Goal: Information Seeking & Learning: Check status

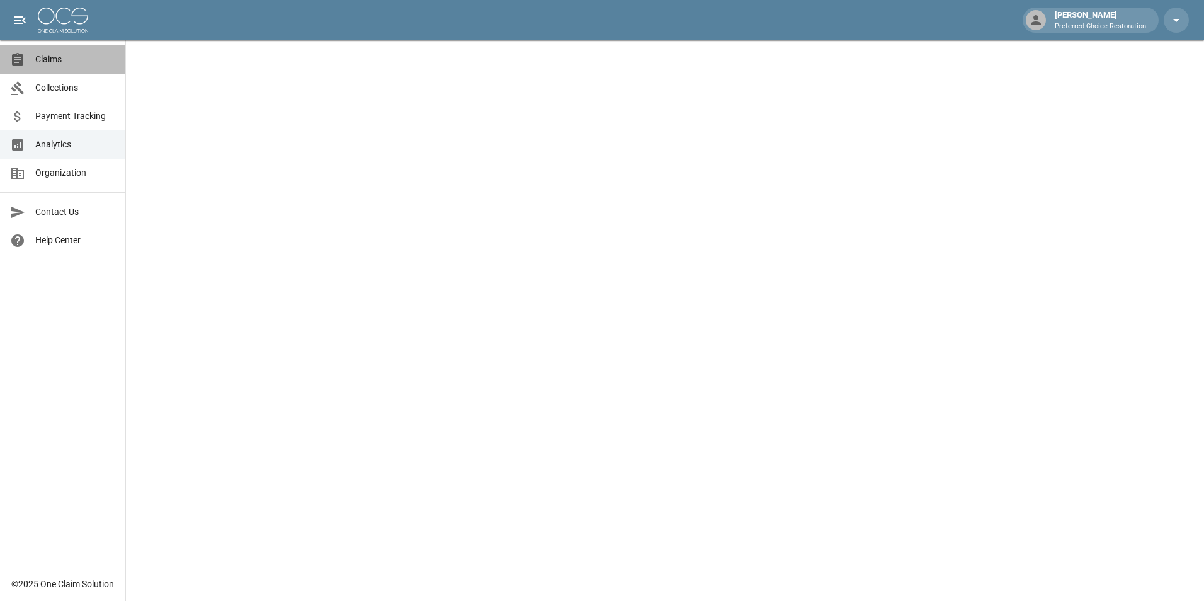
click at [52, 49] on link "Claims" at bounding box center [62, 59] width 125 height 28
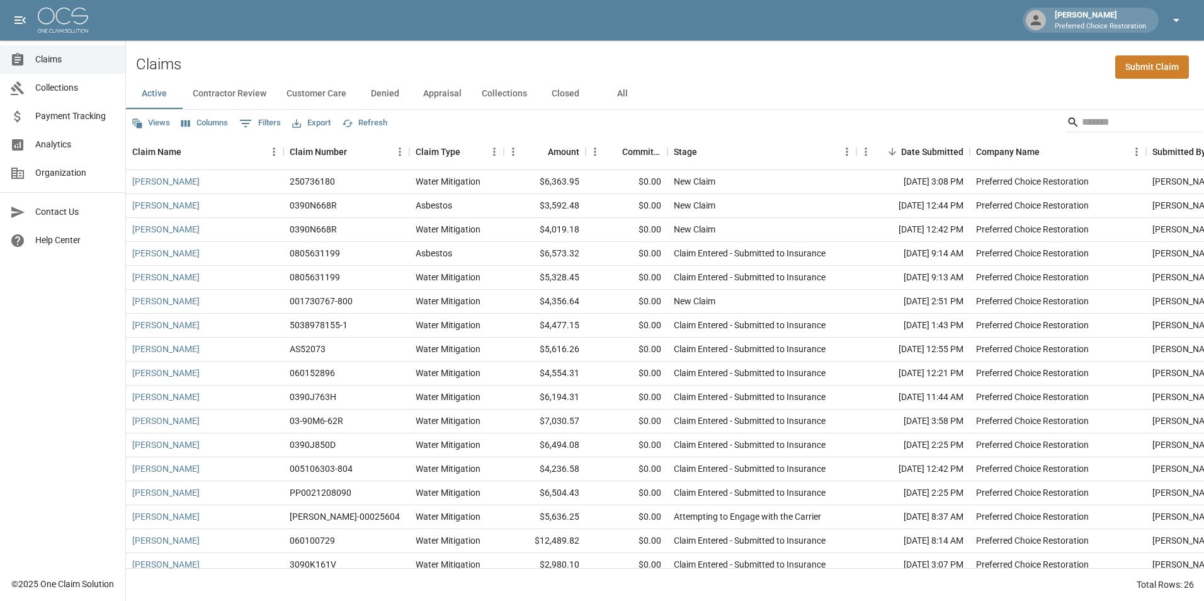
click at [1173, 12] on button "button" at bounding box center [1175, 20] width 25 height 25
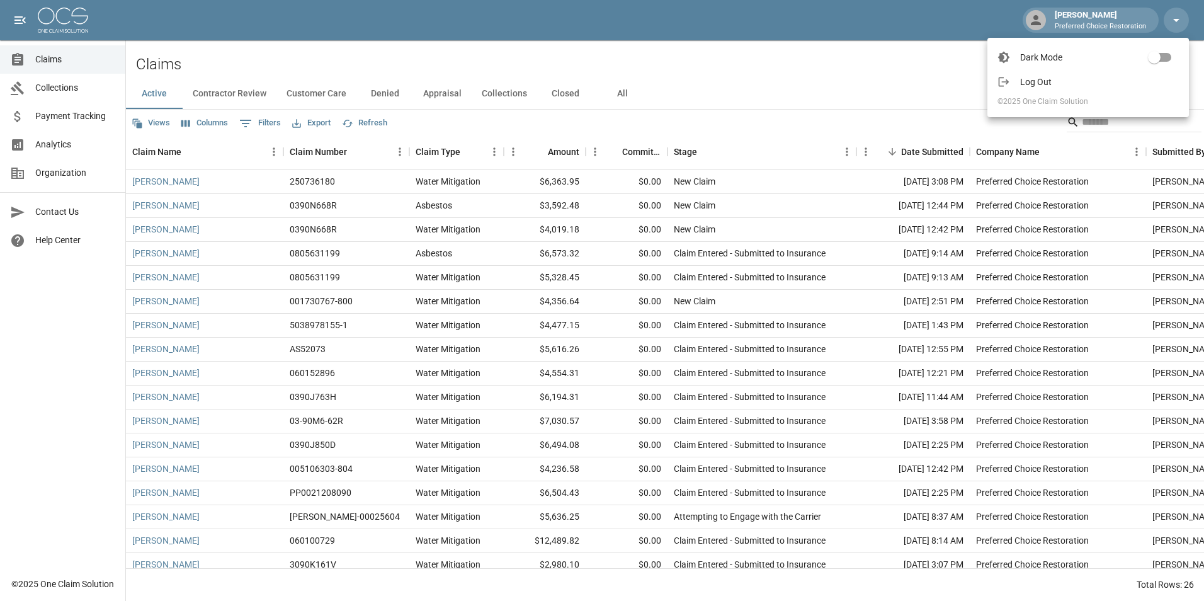
click at [1114, 14] on div at bounding box center [602, 300] width 1204 height 601
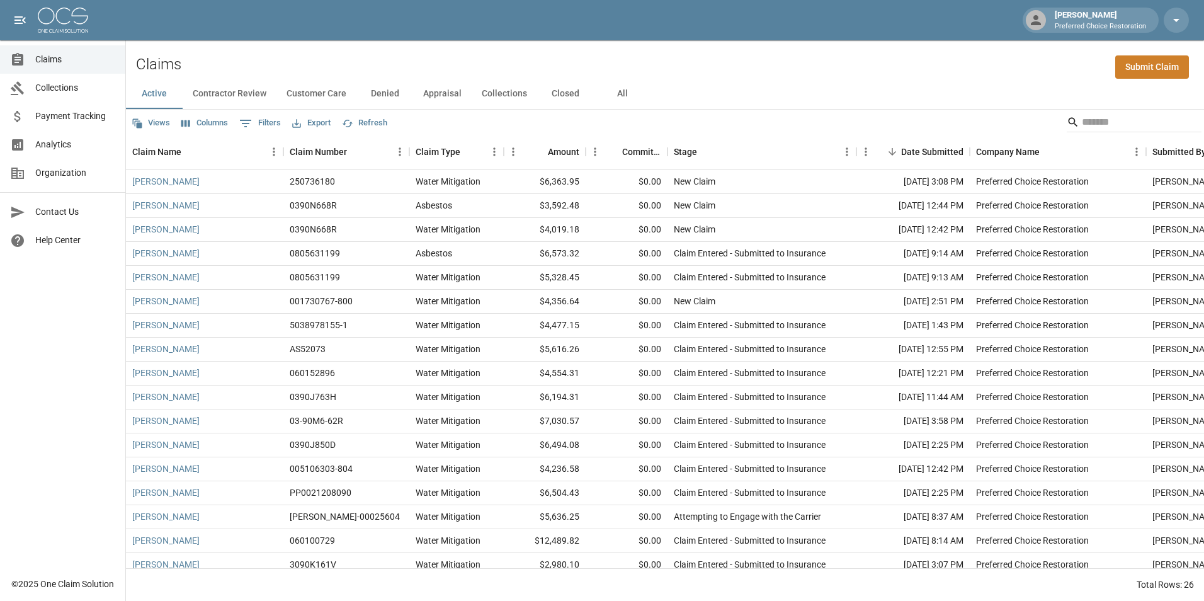
click at [1109, 18] on div "[PERSON_NAME] Preferred Choice Restoration" at bounding box center [1099, 20] width 101 height 23
click at [1039, 20] on icon at bounding box center [1035, 20] width 10 height 10
click at [48, 172] on span "Organization" at bounding box center [75, 172] width 80 height 13
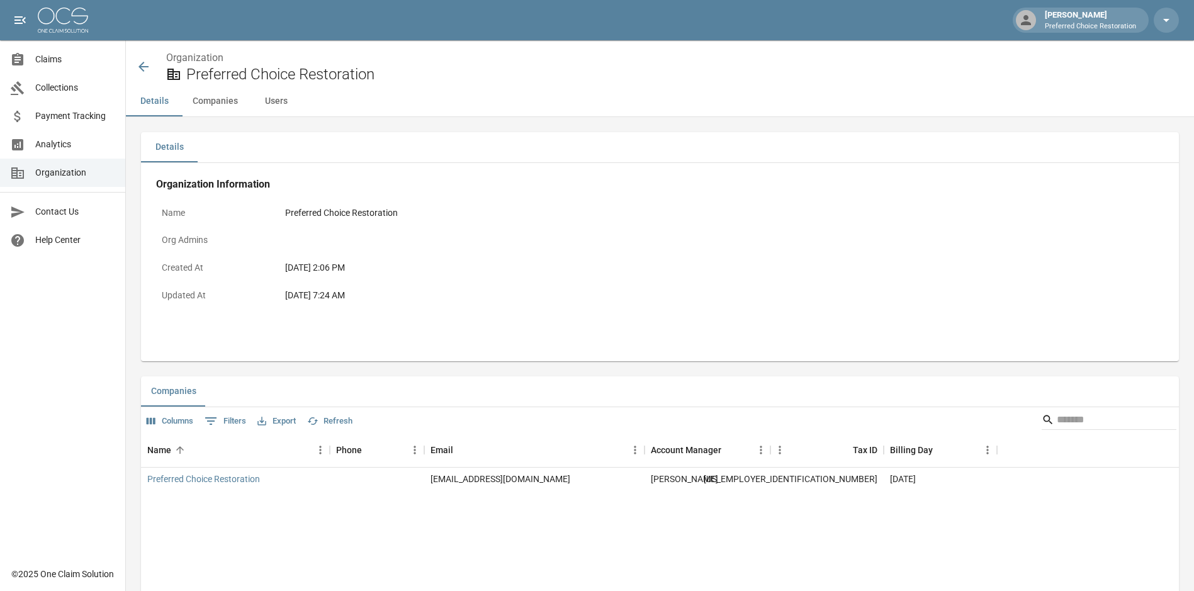
click at [272, 107] on button "Users" at bounding box center [276, 101] width 57 height 30
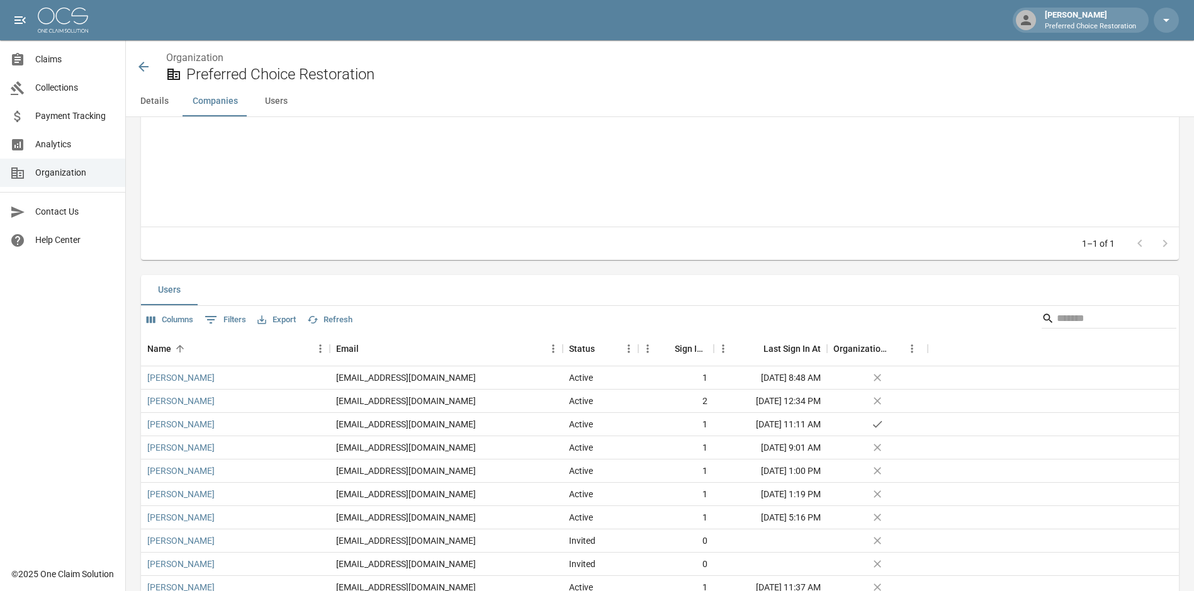
scroll to position [439, 0]
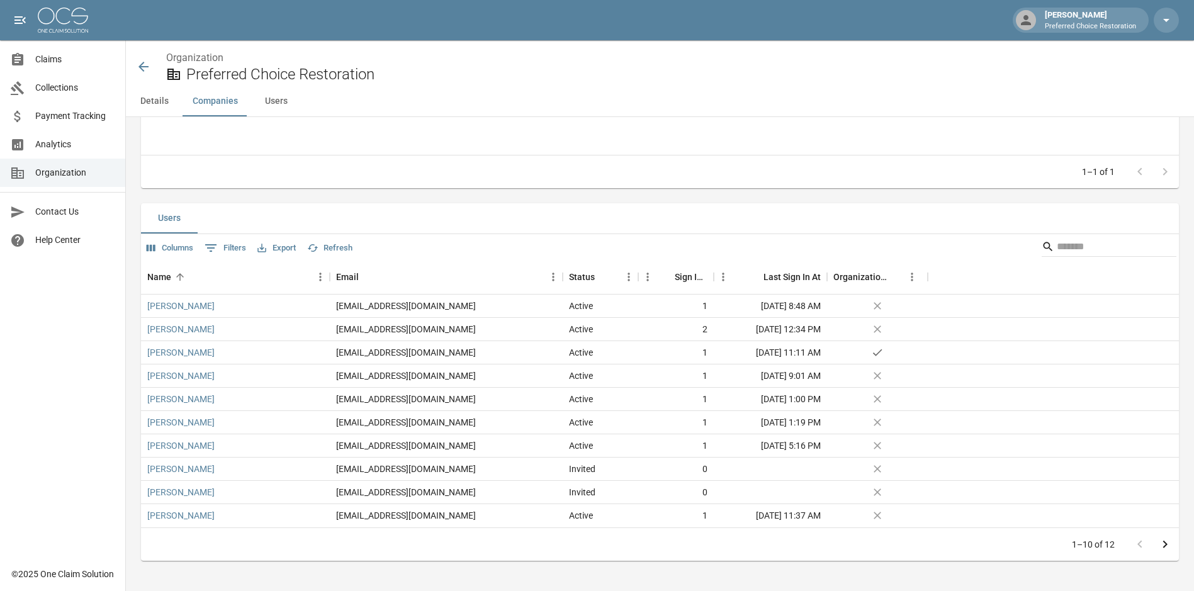
click at [159, 102] on button "Details" at bounding box center [154, 101] width 57 height 30
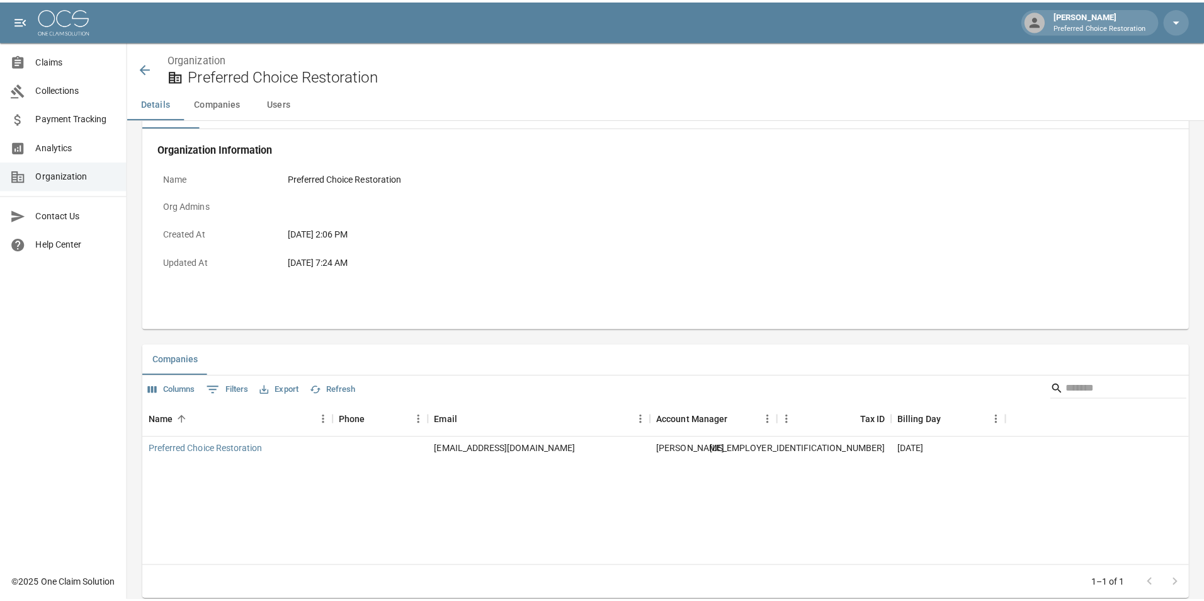
scroll to position [0, 0]
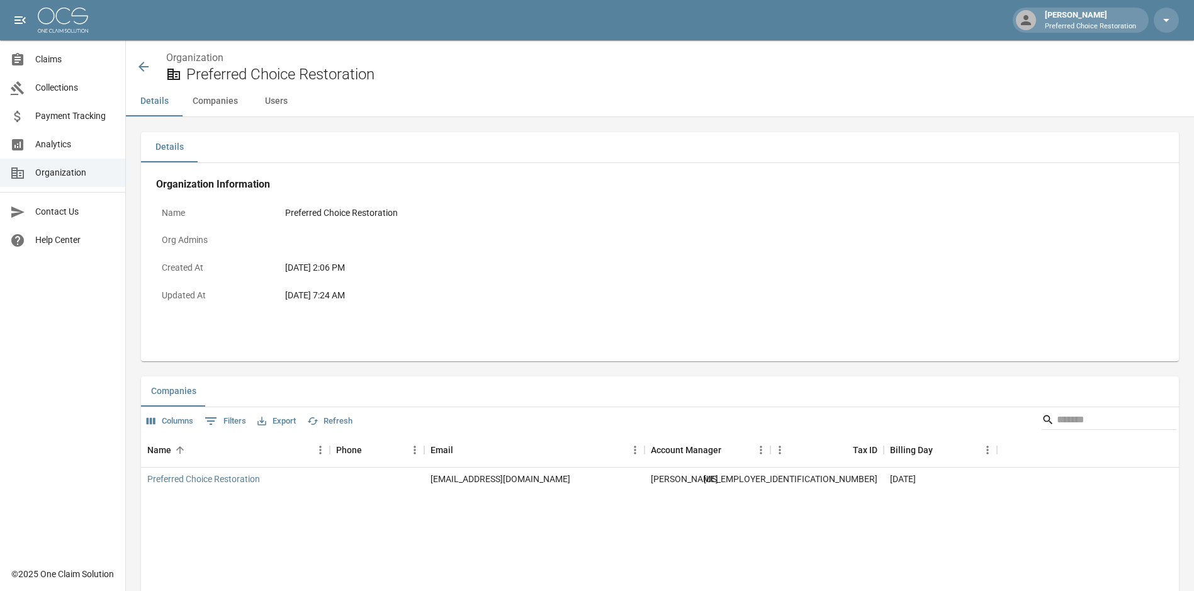
click at [60, 137] on link "Analytics" at bounding box center [62, 144] width 125 height 28
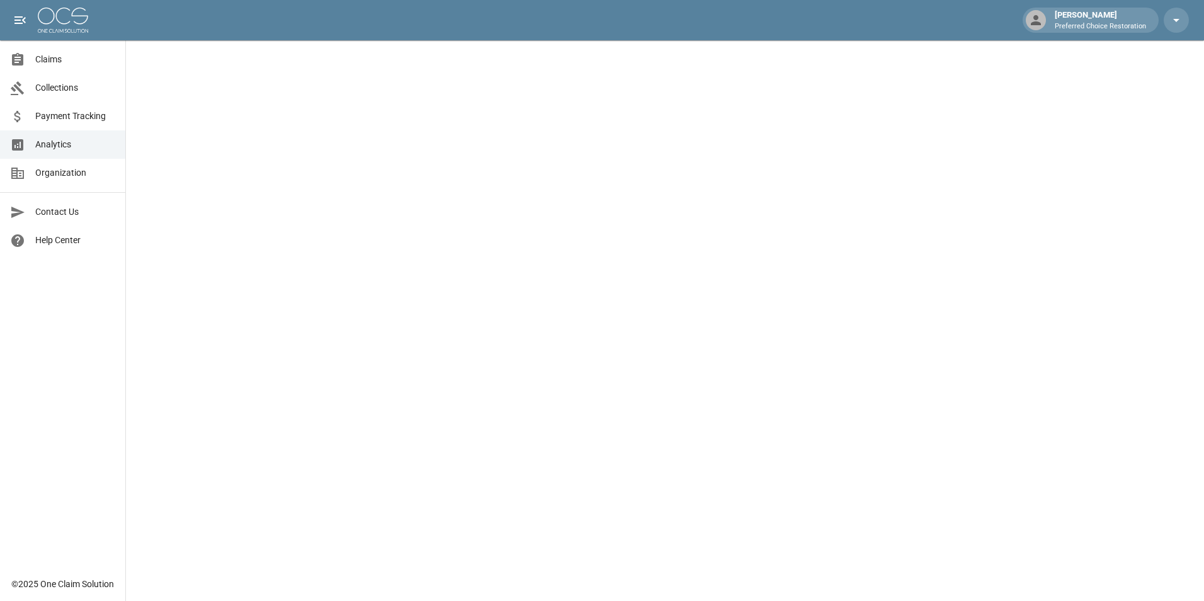
click at [86, 106] on link "Payment Tracking" at bounding box center [62, 116] width 125 height 28
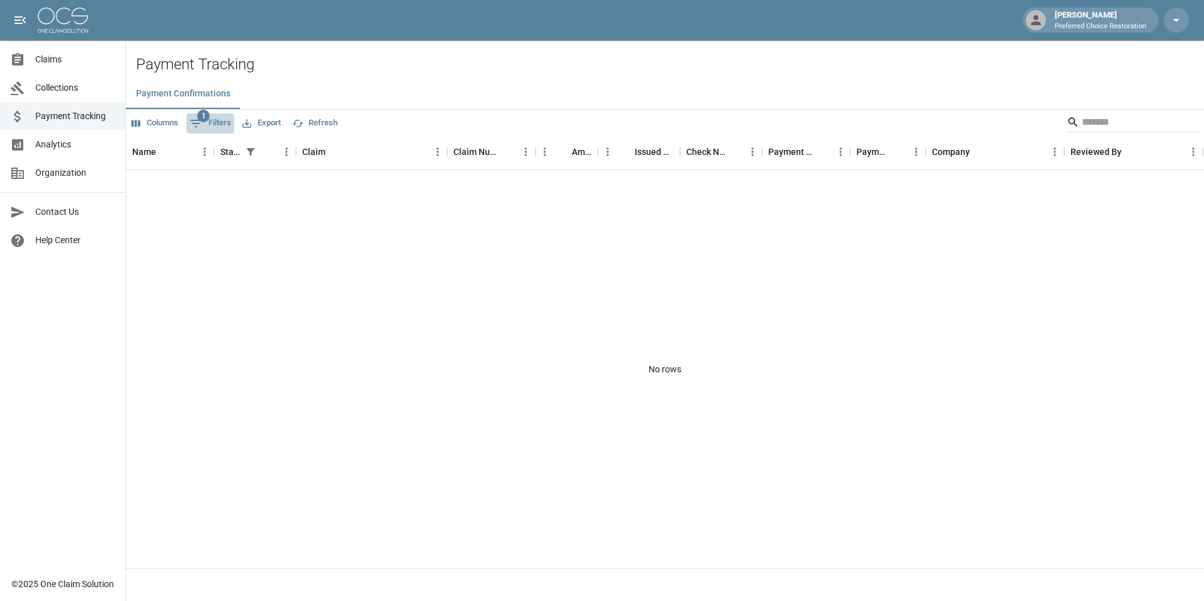
click at [220, 123] on button "1 Filters" at bounding box center [210, 123] width 48 height 20
select select "******"
select select "**********"
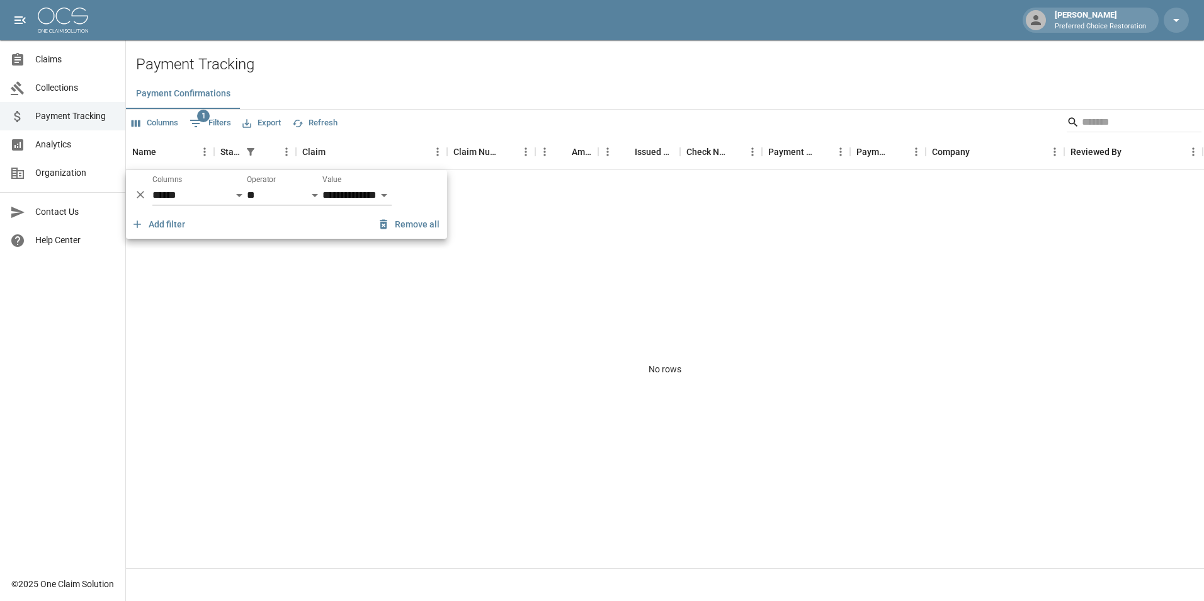
click at [269, 285] on div "No rows" at bounding box center [665, 369] width 1078 height 398
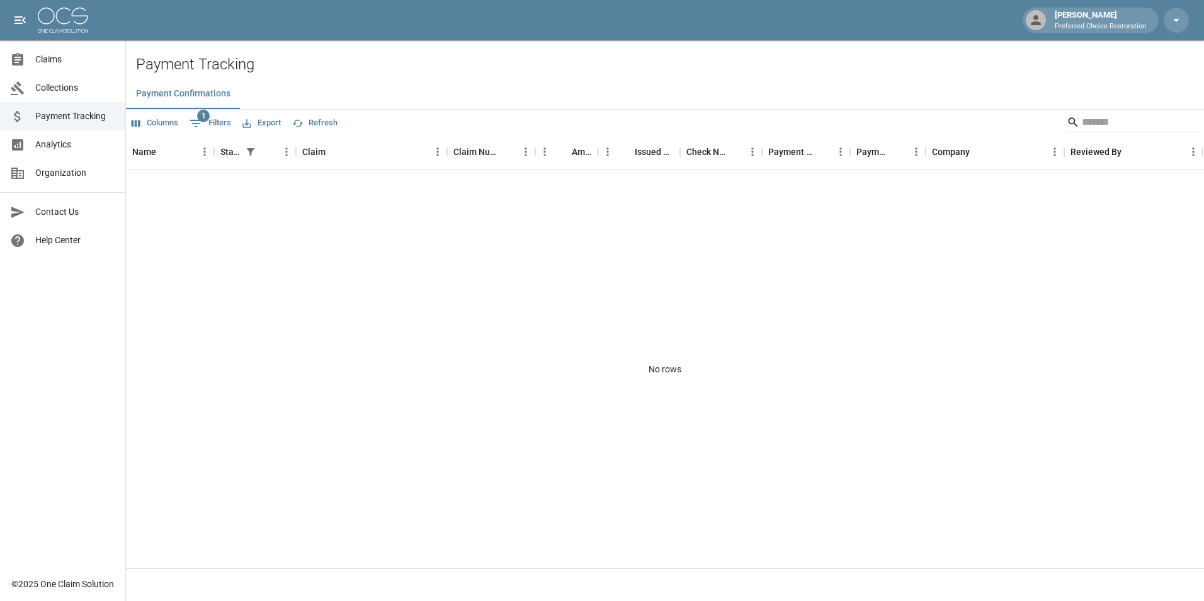
click at [156, 121] on button "Columns" at bounding box center [154, 123] width 53 height 20
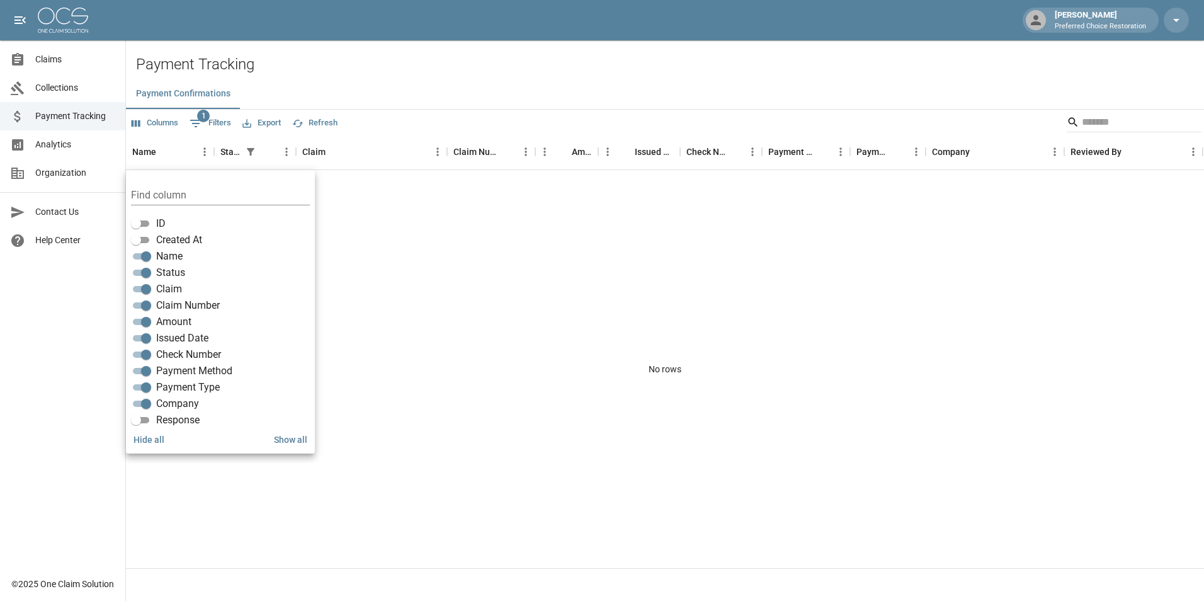
click at [426, 285] on div "No rows" at bounding box center [665, 369] width 1078 height 398
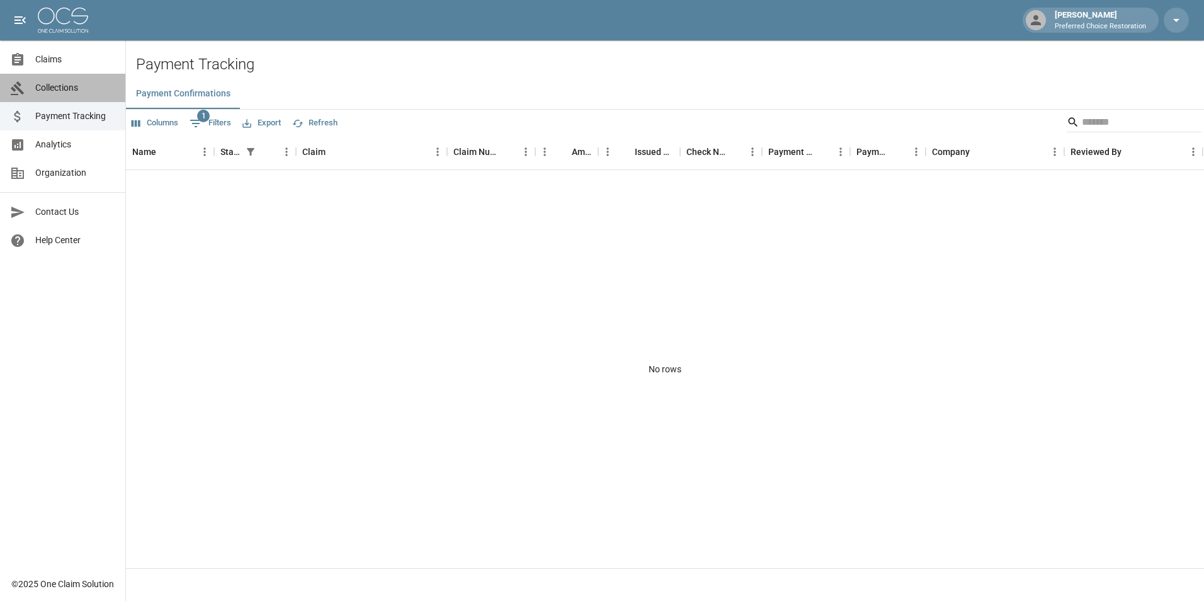
click at [60, 88] on span "Collections" at bounding box center [75, 87] width 80 height 13
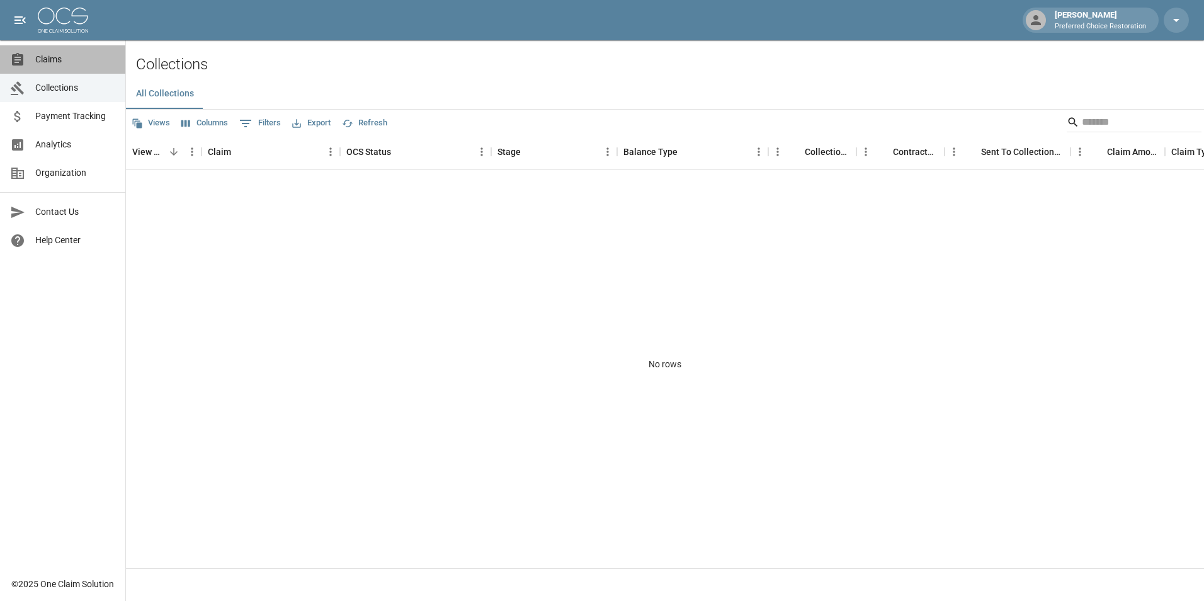
click at [65, 52] on link "Claims" at bounding box center [62, 59] width 125 height 28
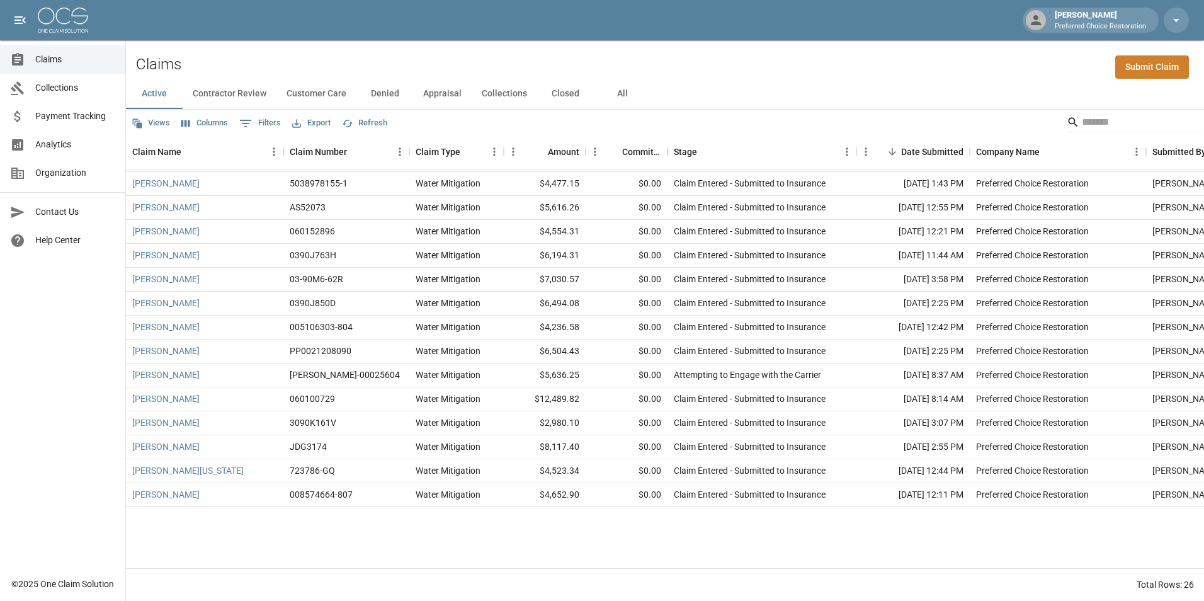
scroll to position [234, 0]
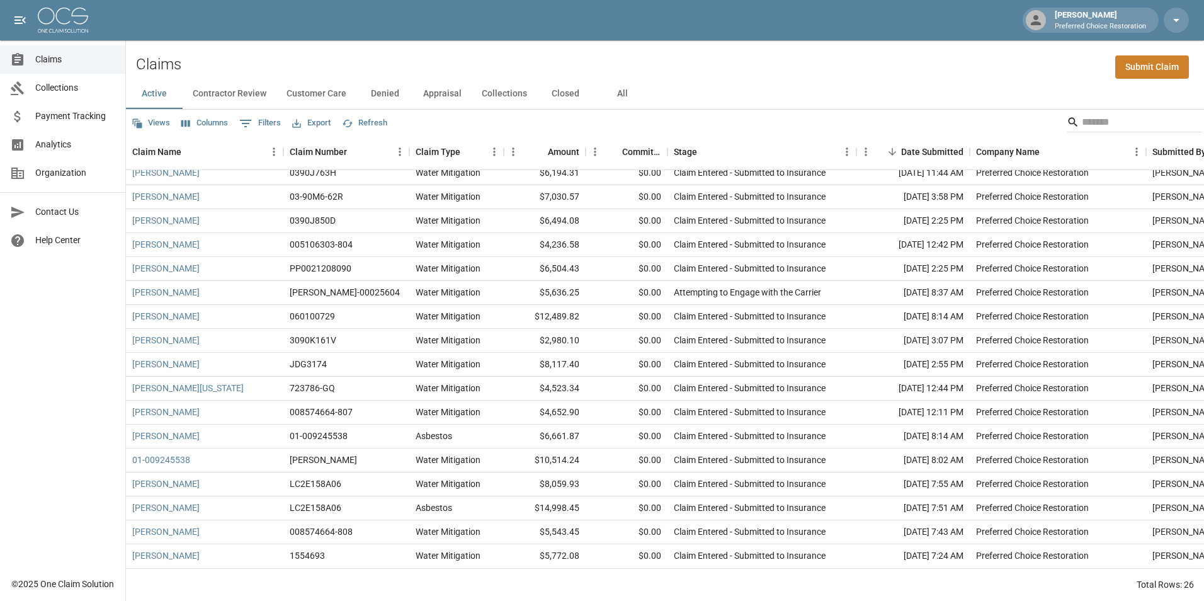
click at [68, 149] on span "Analytics" at bounding box center [75, 144] width 80 height 13
